Goal: Information Seeking & Learning: Learn about a topic

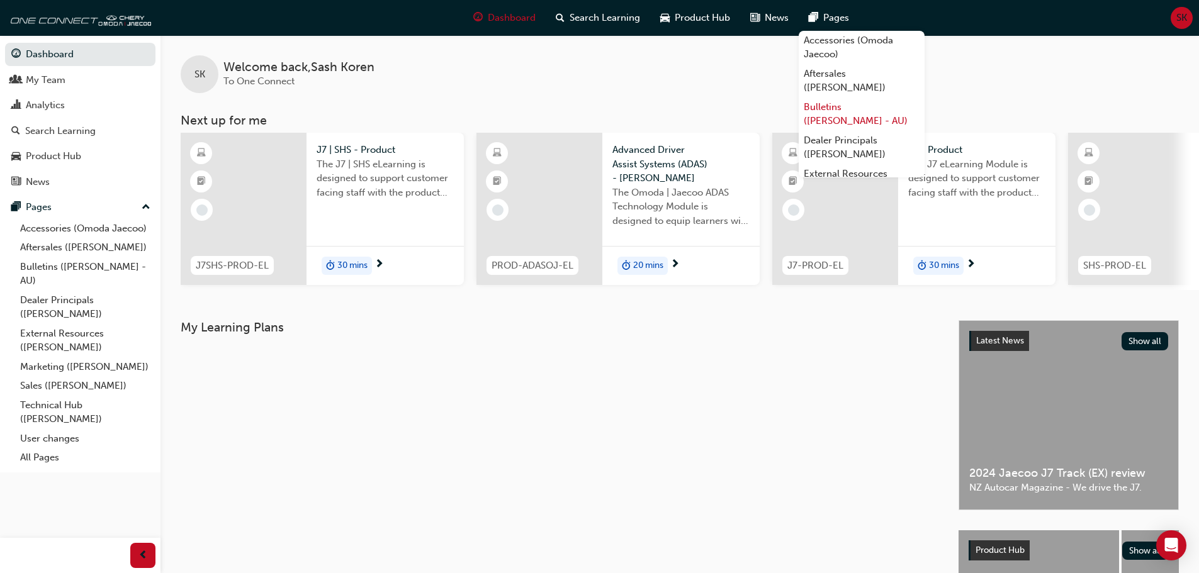
click at [825, 108] on link "Bulletins ([PERSON_NAME] - AU)" at bounding box center [862, 114] width 126 height 33
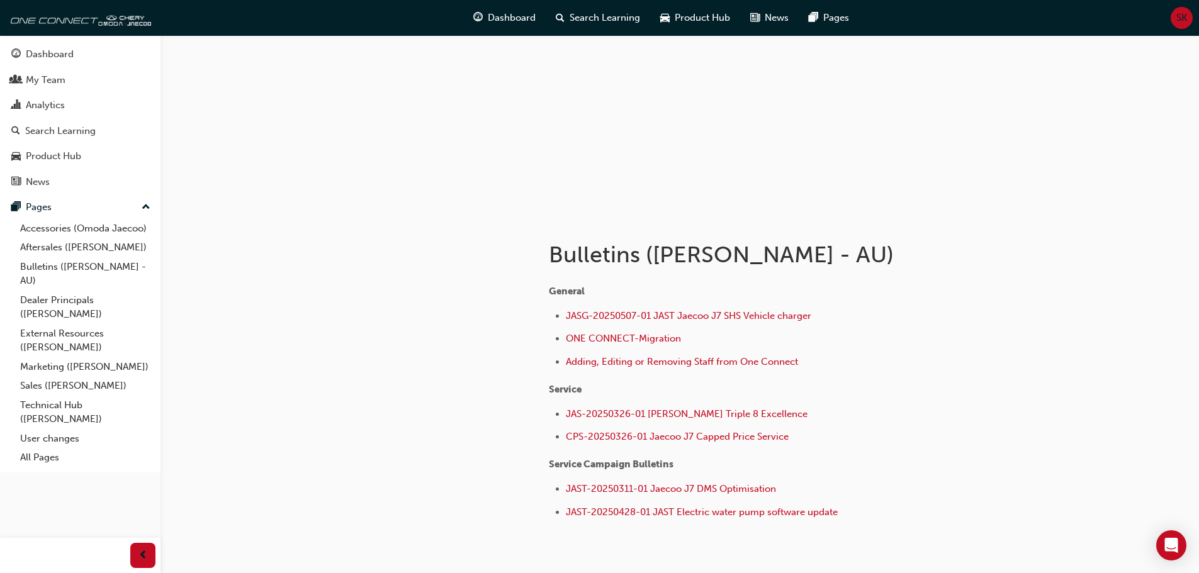
scroll to position [142, 0]
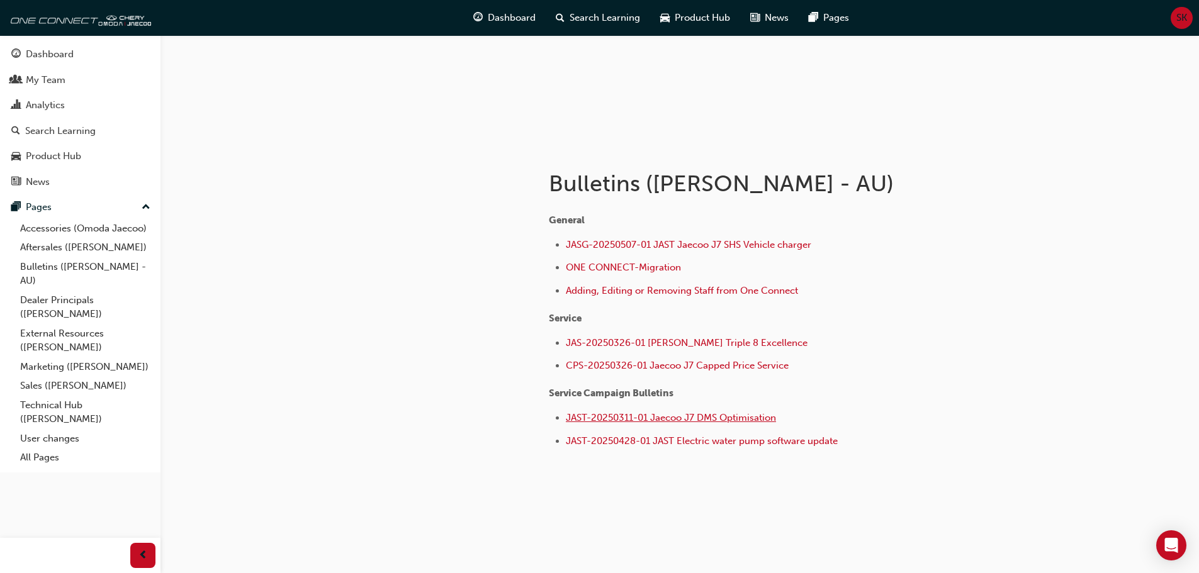
click at [710, 421] on span "JAST-20250311-01 Jaecoo J7 DMS Optimisation" at bounding box center [671, 417] width 210 height 11
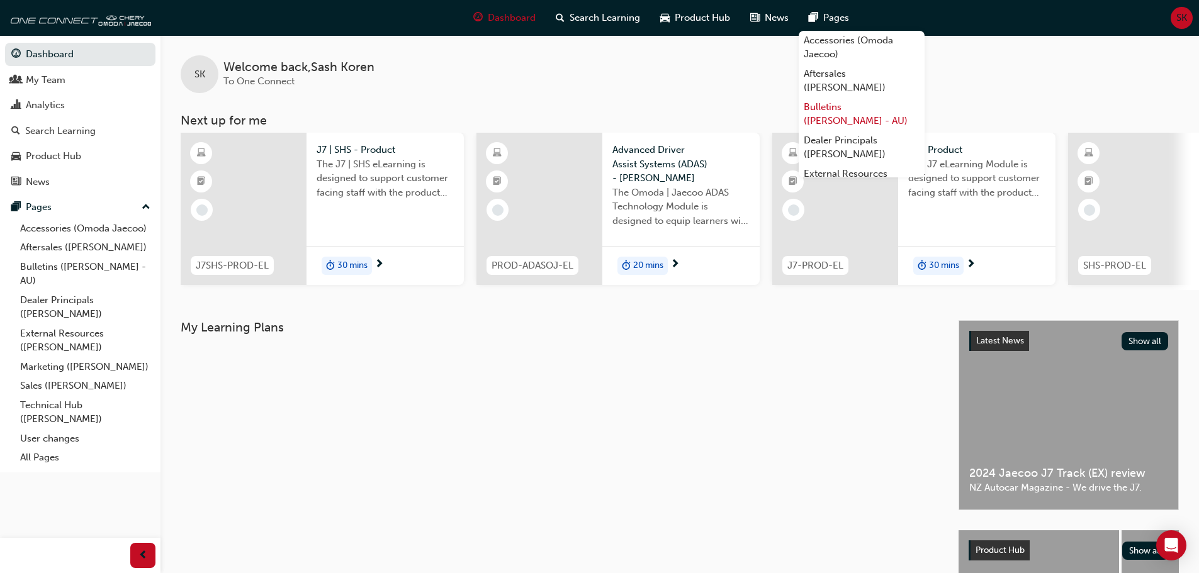
click at [844, 115] on link "Bulletins ([PERSON_NAME] - AU)" at bounding box center [862, 114] width 126 height 33
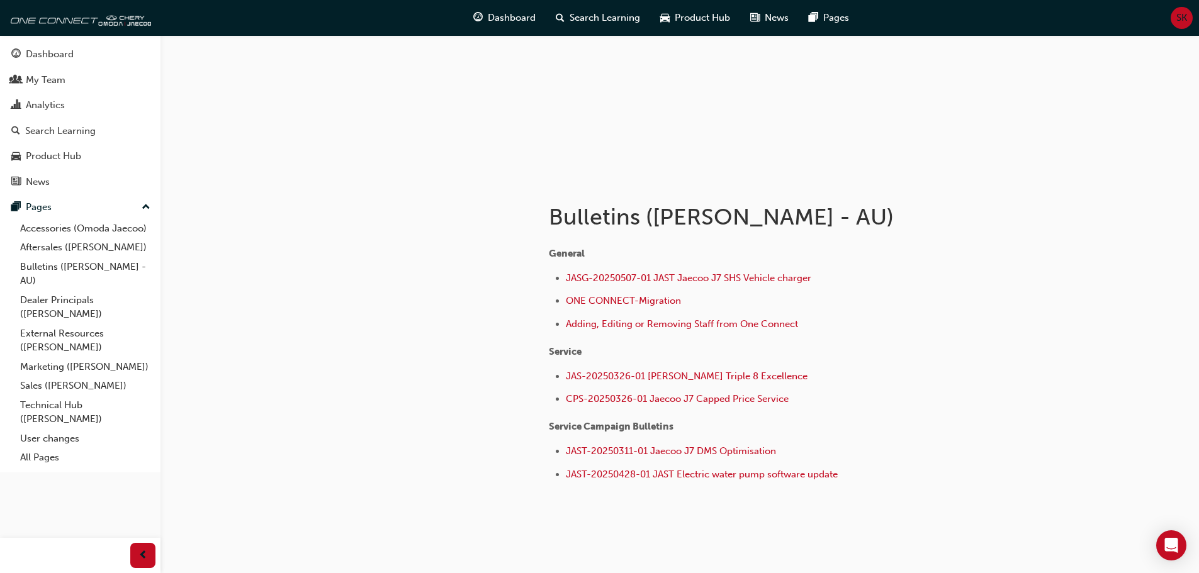
scroll to position [142, 0]
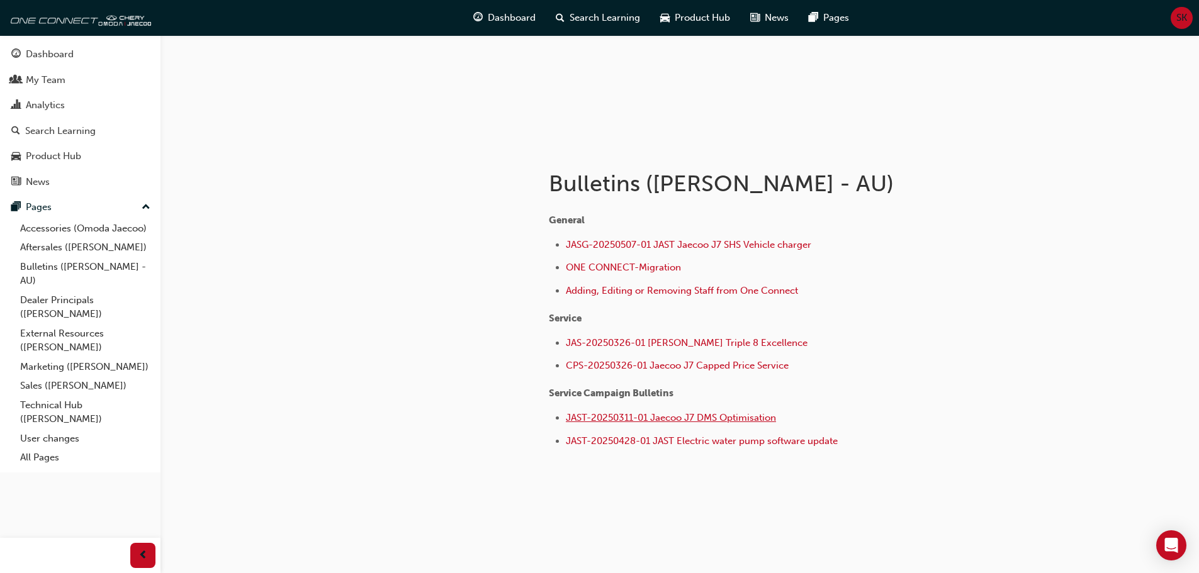
click at [721, 412] on span "JAST-20250311-01 Jaecoo J7 DMS Optimisation" at bounding box center [671, 417] width 210 height 11
